Goal: Task Accomplishment & Management: Manage account settings

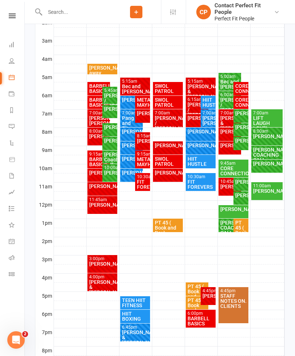
scroll to position [175, 0]
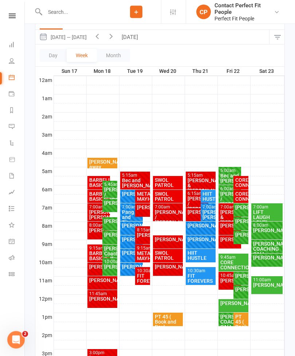
click at [141, 38] on button "[DATE]" at bounding box center [131, 37] width 26 height 14
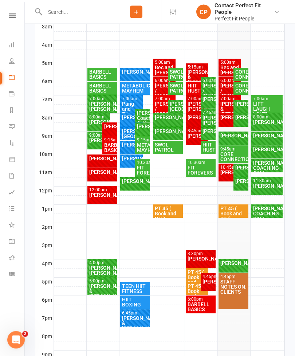
scroll to position [187, 0]
click at [227, 260] on div "[PERSON_NAME]" at bounding box center [233, 262] width 27 height 5
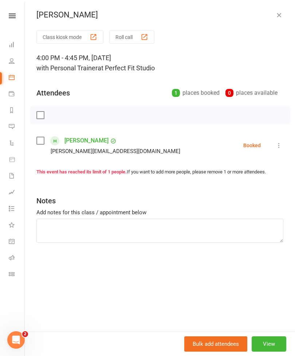
click at [282, 142] on icon at bounding box center [278, 145] width 7 height 7
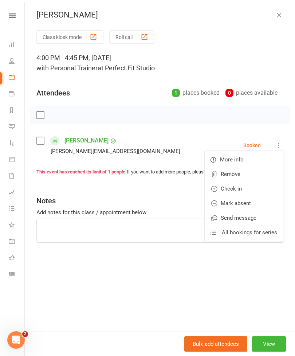
click at [223, 187] on link "Check in" at bounding box center [244, 188] width 78 height 15
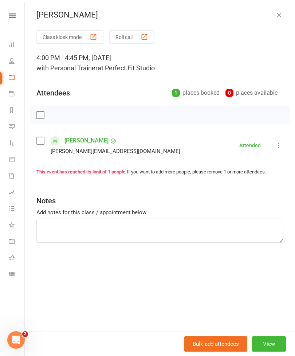
scroll to position [202, 0]
click at [69, 139] on link "[PERSON_NAME]" at bounding box center [86, 141] width 44 height 12
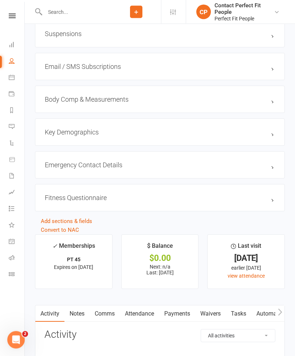
scroll to position [663, 0]
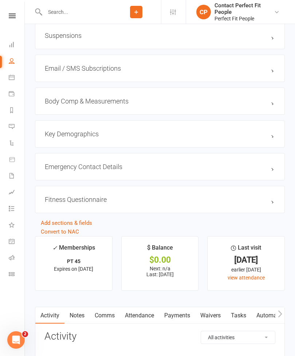
click at [0, 0] on link "edit" at bounding box center [0, 0] width 0 height 0
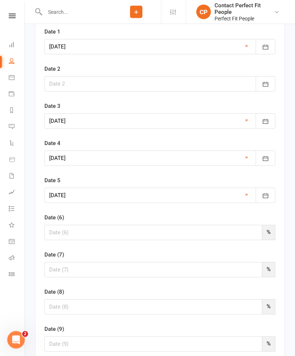
scroll to position [1611, 0]
click at [52, 238] on input "number" at bounding box center [153, 232] width 218 height 15
type input "15"
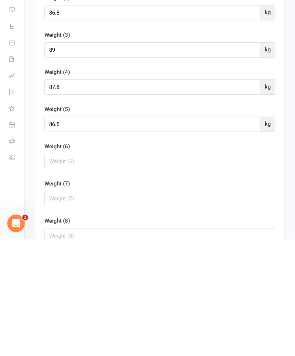
scroll to position [1982, 0]
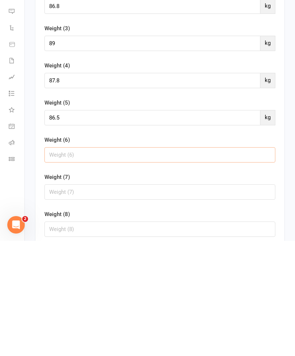
click at [50, 262] on input "text" at bounding box center [159, 269] width 231 height 15
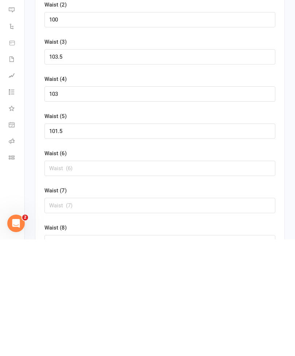
scroll to position [3455, 0]
type input "94.6"
click at [50, 276] on input "text" at bounding box center [159, 283] width 231 height 15
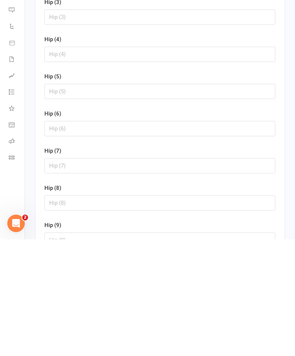
scroll to position [4009, 0]
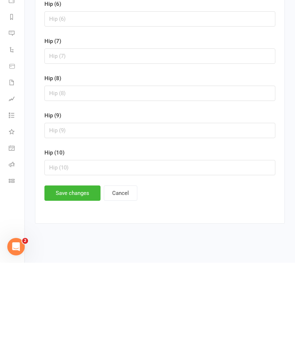
type input "110"
click at [68, 279] on button "Save changes" at bounding box center [72, 286] width 56 height 15
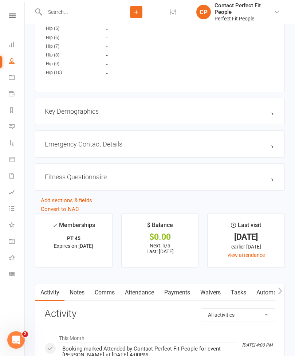
scroll to position [1321, 0]
